Goal: Obtain resource: Download file/media

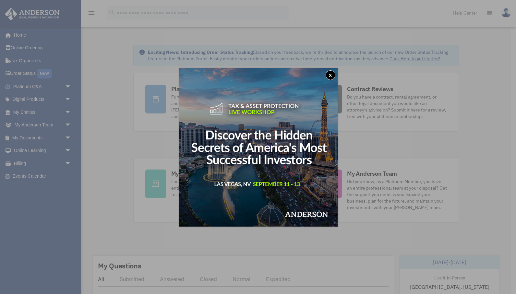
click at [330, 73] on button "x" at bounding box center [330, 75] width 10 height 10
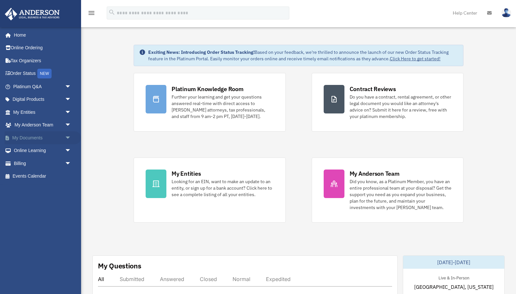
click at [65, 134] on span "arrow_drop_down" at bounding box center [71, 137] width 13 height 13
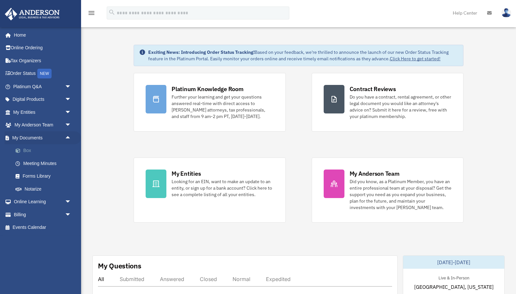
click at [29, 147] on link "Box" at bounding box center [45, 150] width 72 height 13
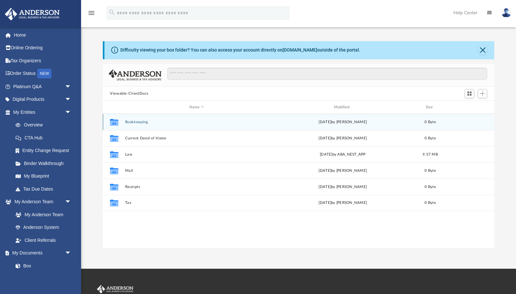
scroll to position [147, 391]
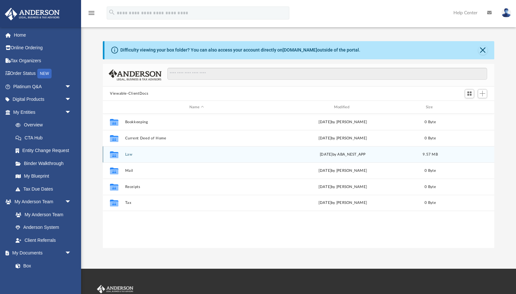
click at [126, 154] on button "Law" at bounding box center [196, 154] width 143 height 4
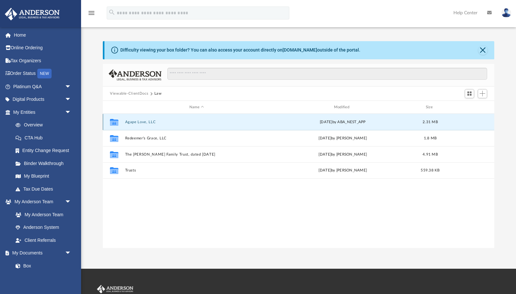
click at [140, 120] on button "Agape Love, LLC" at bounding box center [196, 122] width 143 height 4
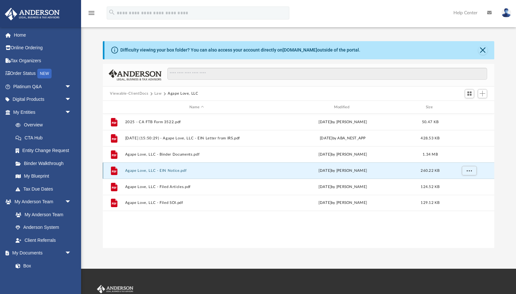
click at [172, 169] on button "Agape Love, LLC - EIN Notice.pdf" at bounding box center [196, 171] width 143 height 4
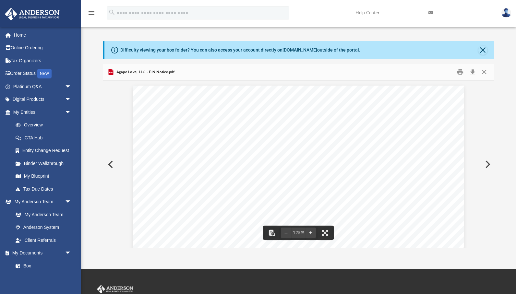
click at [105, 165] on button "Preview" at bounding box center [110, 164] width 14 height 18
click at [483, 50] on button "Close" at bounding box center [482, 50] width 9 height 9
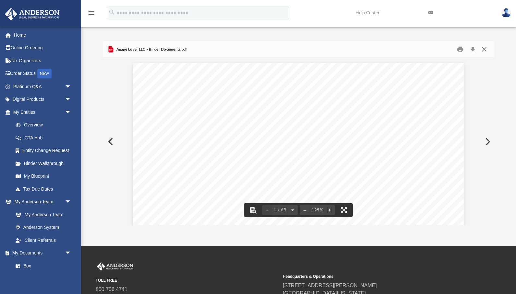
click at [483, 51] on button "Close" at bounding box center [484, 49] width 12 height 10
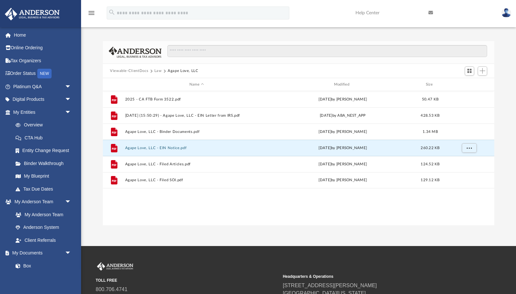
click at [171, 233] on div "App roger@rdcbusiness.com Sign Out roger@rdcbusiness.com Home Online Ordering T…" at bounding box center [258, 123] width 516 height 246
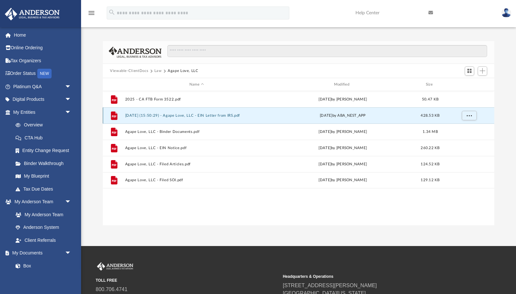
click at [183, 116] on button "2025.08.14 (15:50:29) - Agape Love, LLC - EIN Letter from IRS.pdf" at bounding box center [196, 115] width 143 height 4
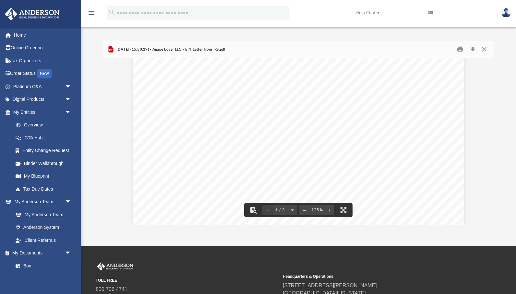
scroll to position [0, 0]
click at [469, 49] on button "Download" at bounding box center [472, 49] width 12 height 10
click at [484, 51] on button "Close" at bounding box center [484, 49] width 12 height 10
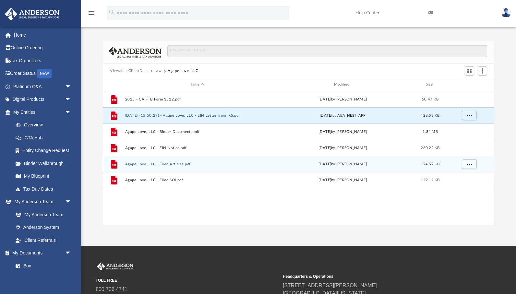
click at [174, 162] on button "Agape Love, LLC - Filed Articles.pdf" at bounding box center [196, 164] width 143 height 4
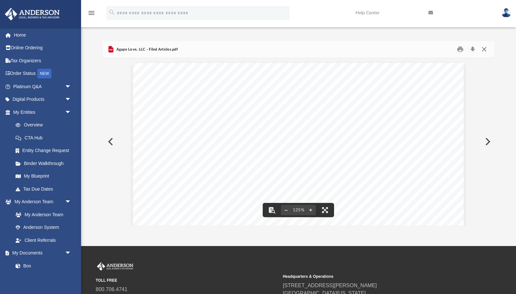
click at [484, 51] on button "Close" at bounding box center [484, 49] width 12 height 10
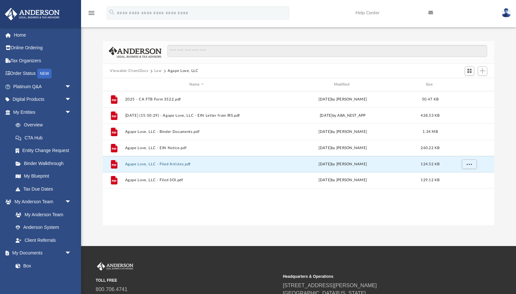
click at [230, 231] on div "App roger@rdcbusiness.com Sign Out roger@rdcbusiness.com Home Online Ordering T…" at bounding box center [258, 123] width 516 height 246
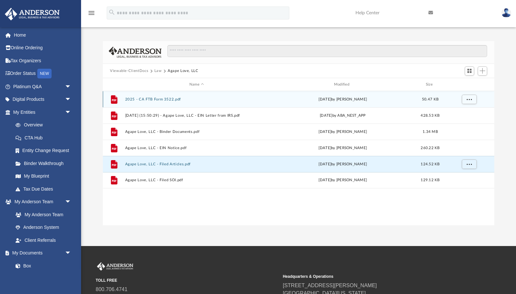
click at [169, 100] on button "2025 - CA FTB Form 3522.pdf" at bounding box center [196, 99] width 143 height 4
